Goal: Transaction & Acquisition: Purchase product/service

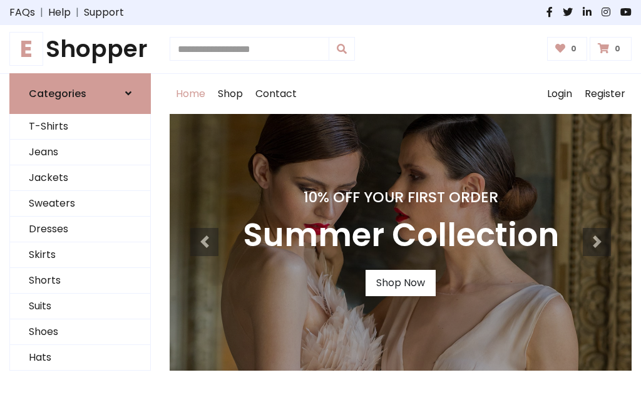
click at [321, 206] on h4 "10% Off Your First Order" at bounding box center [401, 198] width 316 height 18
click at [400, 283] on link "Shop Now" at bounding box center [401, 283] width 70 height 26
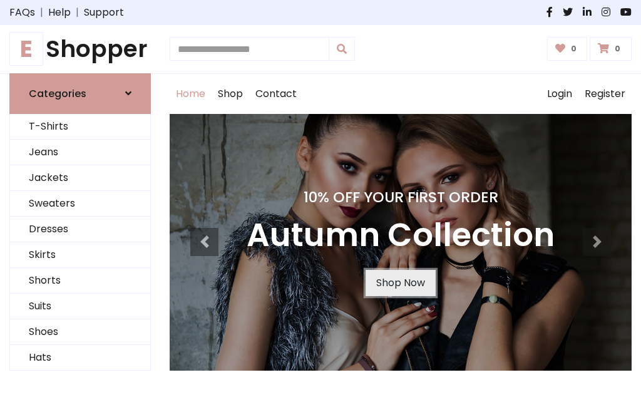
click at [400, 283] on link "Shop Now" at bounding box center [401, 283] width 70 height 26
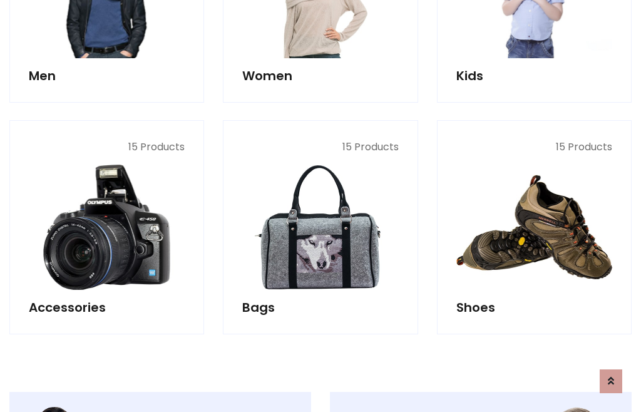
scroll to position [1249, 0]
